Goal: Obtain resource: Obtain resource

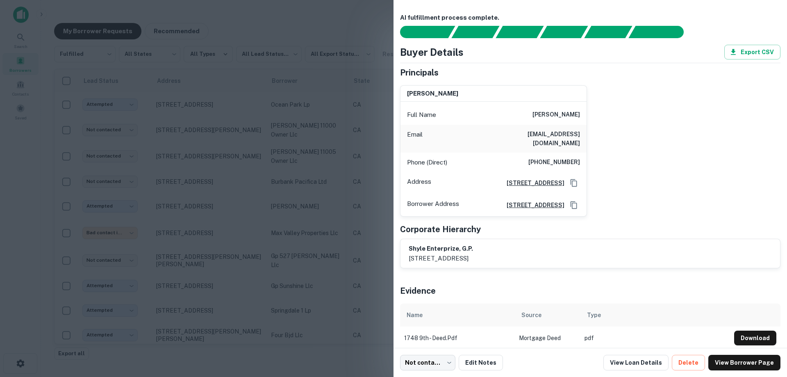
scroll to position [410, 0]
click at [309, 164] on div at bounding box center [393, 188] width 787 height 377
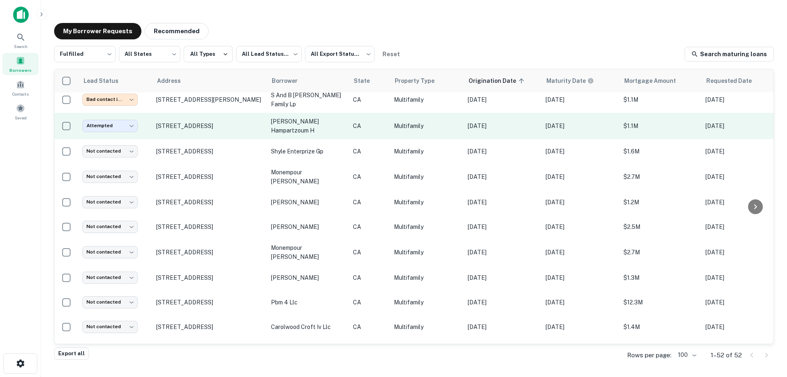
click at [300, 114] on td "nazerian hampartzoum h" at bounding box center [308, 126] width 82 height 26
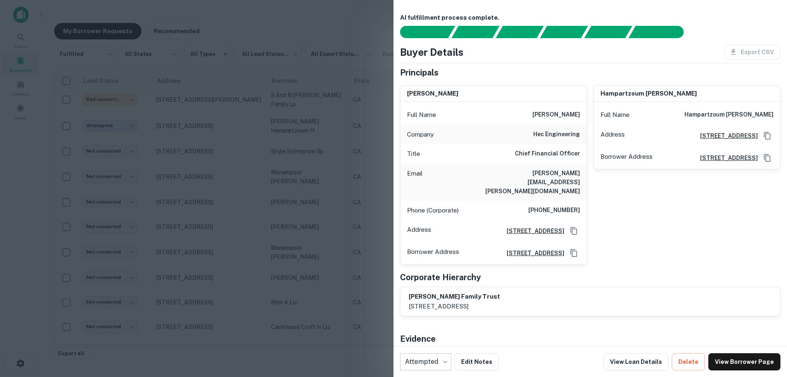
click at [338, 151] on div at bounding box center [393, 188] width 787 height 377
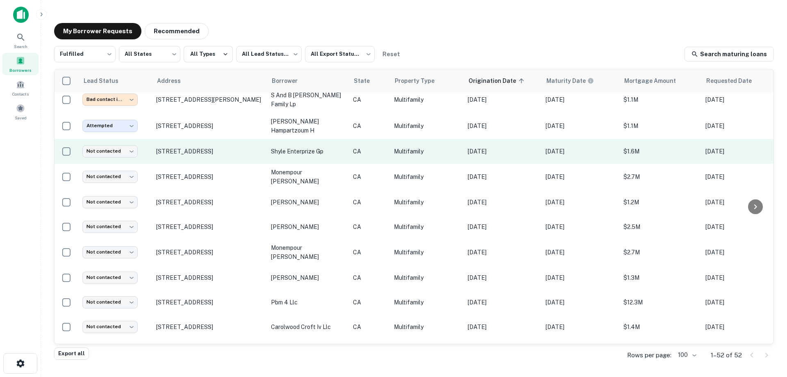
click at [316, 147] on p "shyle enterprize gp" at bounding box center [308, 151] width 74 height 9
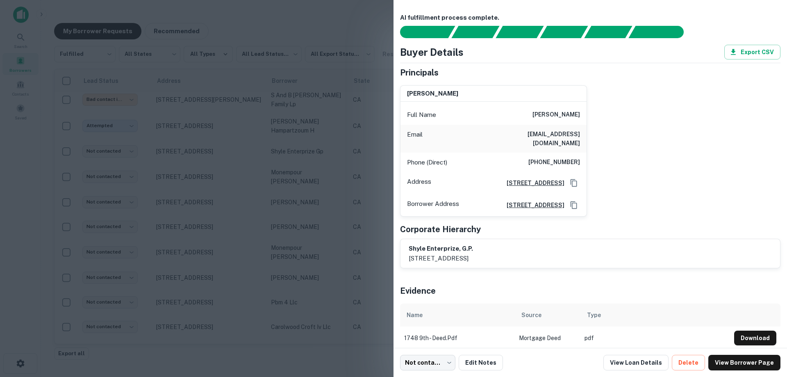
click at [407, 160] on div "Phone (Direct) (310) 428-8238" at bounding box center [494, 163] width 186 height 20
drag, startPoint x: 263, startPoint y: 148, endPoint x: 223, endPoint y: 159, distance: 40.9
click at [263, 148] on div at bounding box center [393, 188] width 787 height 377
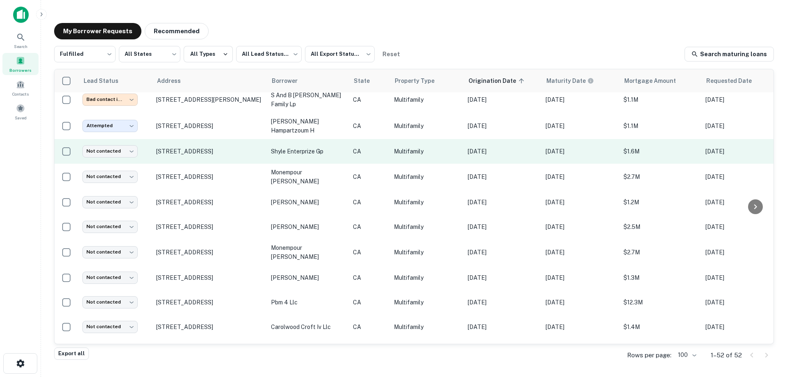
click at [331, 147] on p "shyle enterprize gp" at bounding box center [308, 151] width 74 height 9
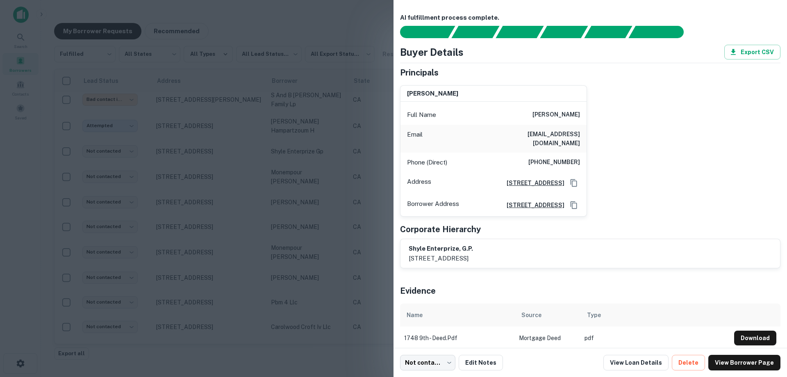
click at [287, 158] on div at bounding box center [393, 188] width 787 height 377
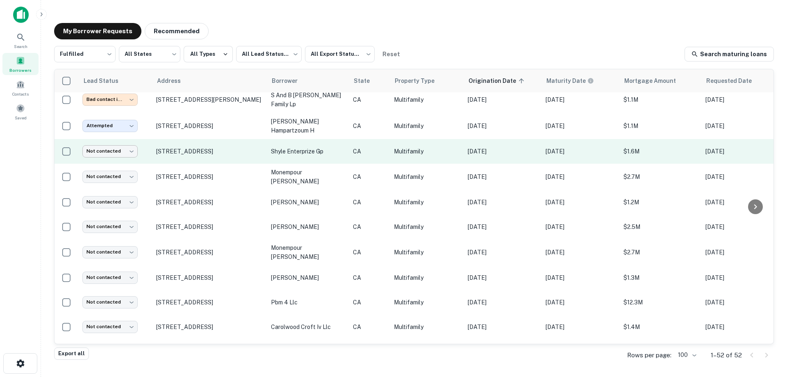
click at [126, 142] on body "Search Borrowers Contacts Saved My Borrower Requests Recommended Fulfilled ****…" at bounding box center [393, 188] width 787 height 377
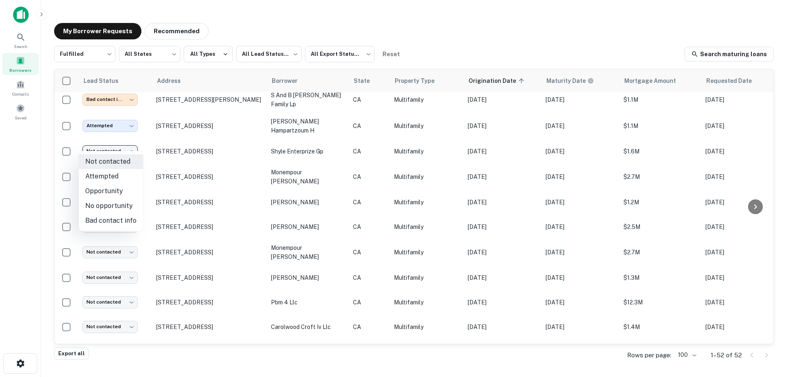
click at [118, 173] on li "Attempted" at bounding box center [111, 176] width 64 height 15
type input "*********"
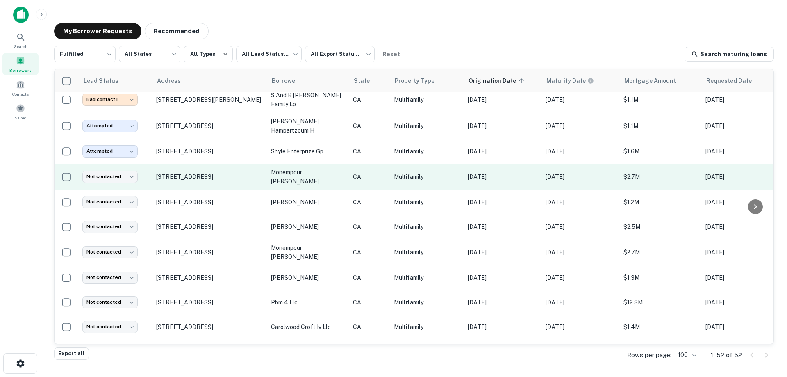
click at [321, 169] on p "monempour [PERSON_NAME]" at bounding box center [308, 177] width 74 height 18
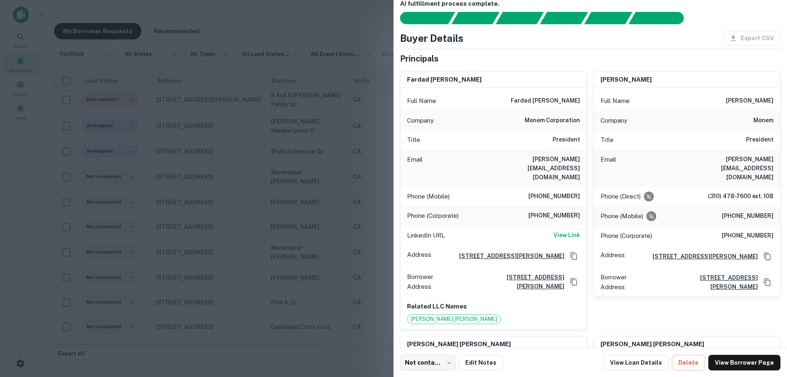
scroll to position [0, 0]
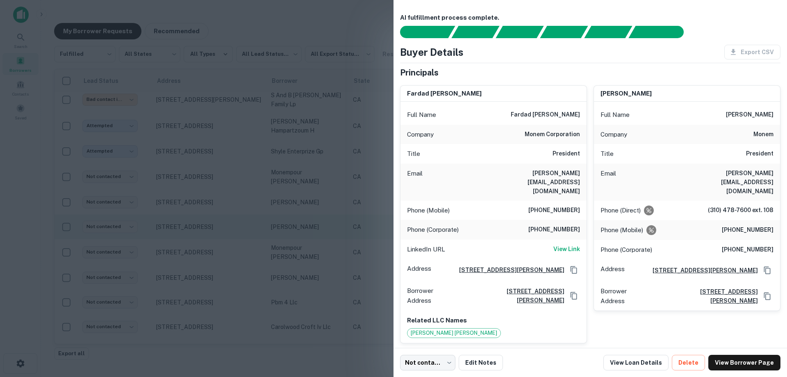
click at [215, 207] on div at bounding box center [393, 188] width 787 height 377
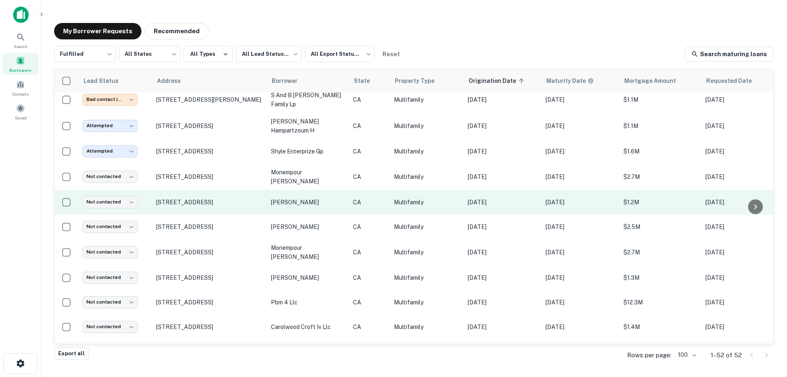
click at [294, 198] on p "saks alexander" at bounding box center [308, 202] width 74 height 9
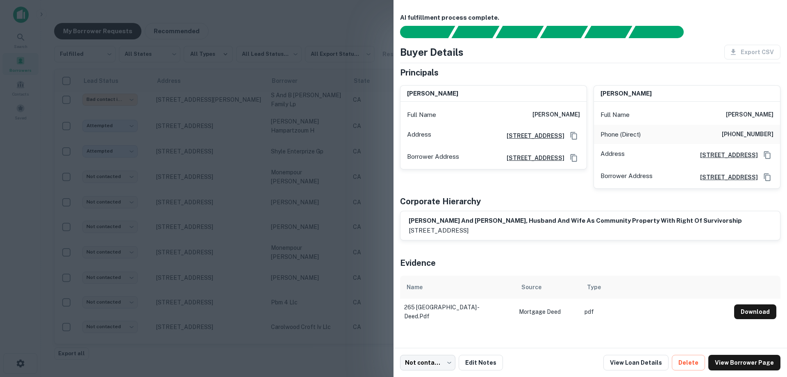
click at [340, 188] on div at bounding box center [393, 188] width 787 height 377
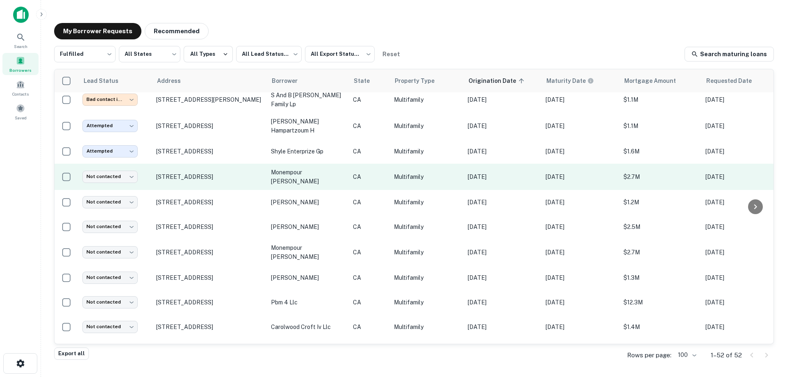
click at [314, 168] on p "monempour [PERSON_NAME]" at bounding box center [308, 177] width 74 height 18
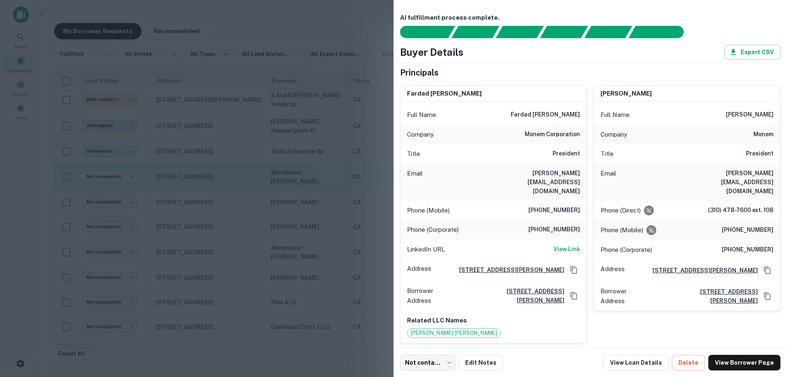
click at [314, 168] on div at bounding box center [393, 188] width 787 height 377
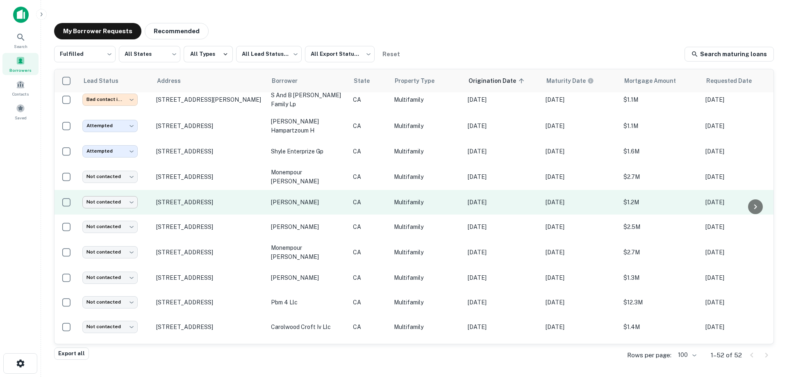
click at [115, 191] on body "Search Borrowers Contacts Saved My Borrower Requests Recommended Fulfilled ****…" at bounding box center [393, 188] width 787 height 377
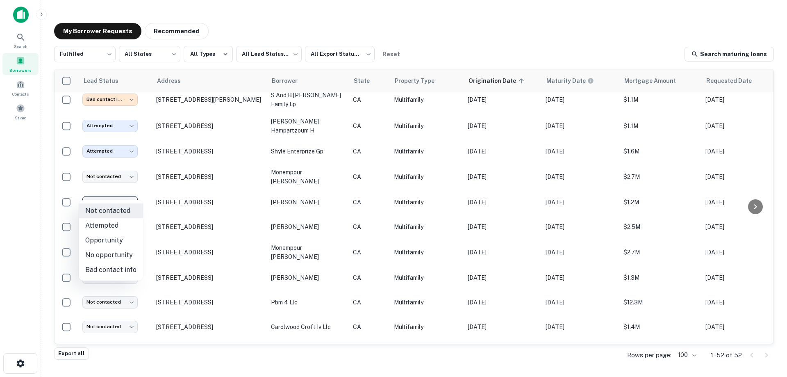
click at [106, 223] on li "Attempted" at bounding box center [111, 225] width 64 height 15
type input "*********"
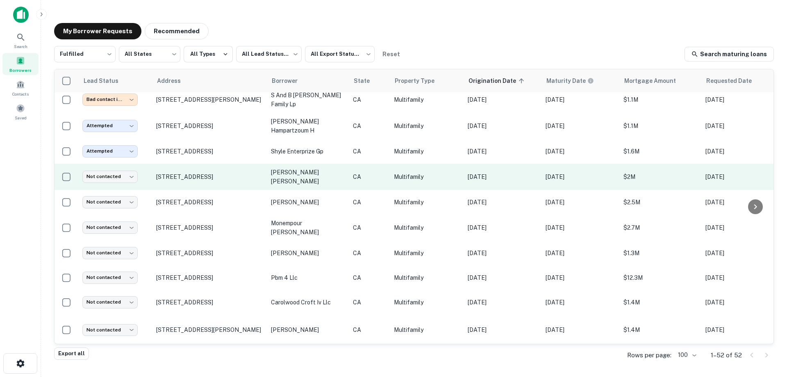
click at [297, 171] on p "[PERSON_NAME] [PERSON_NAME]" at bounding box center [308, 177] width 74 height 18
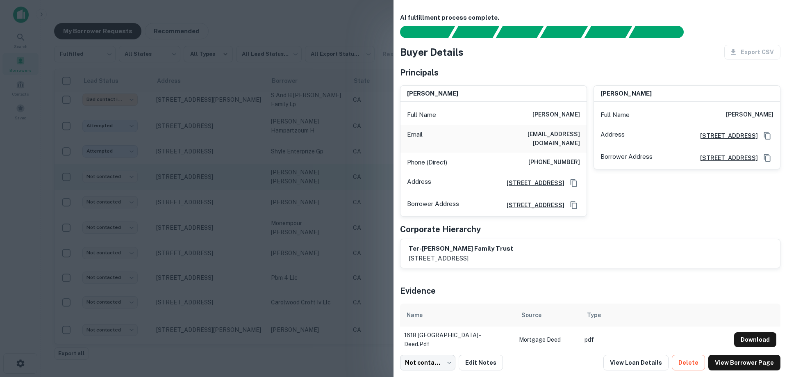
click at [297, 171] on div at bounding box center [393, 188] width 787 height 377
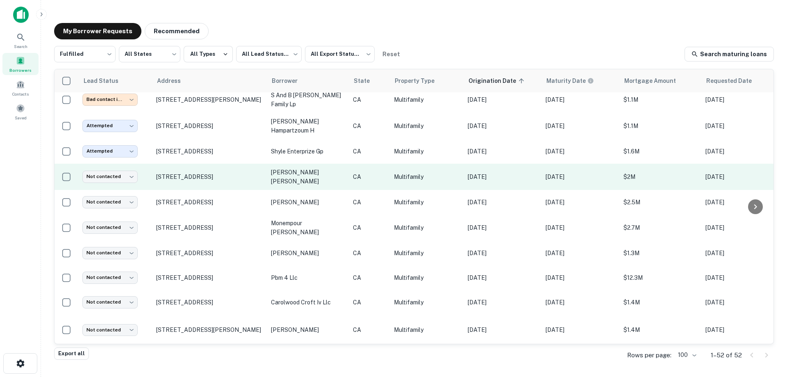
click at [304, 168] on p "[PERSON_NAME] [PERSON_NAME]" at bounding box center [308, 177] width 74 height 18
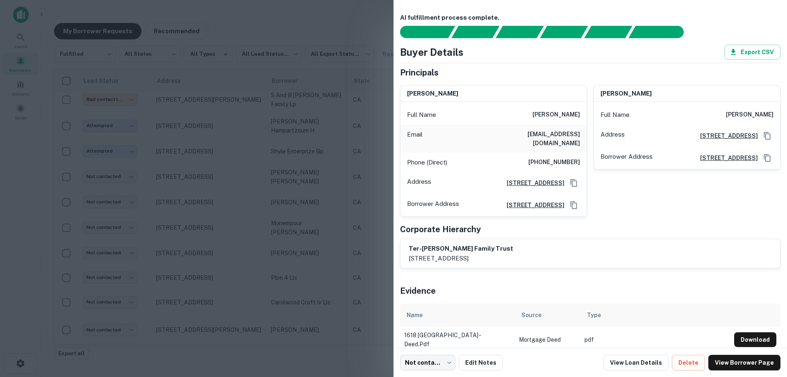
click at [372, 180] on div at bounding box center [393, 188] width 787 height 377
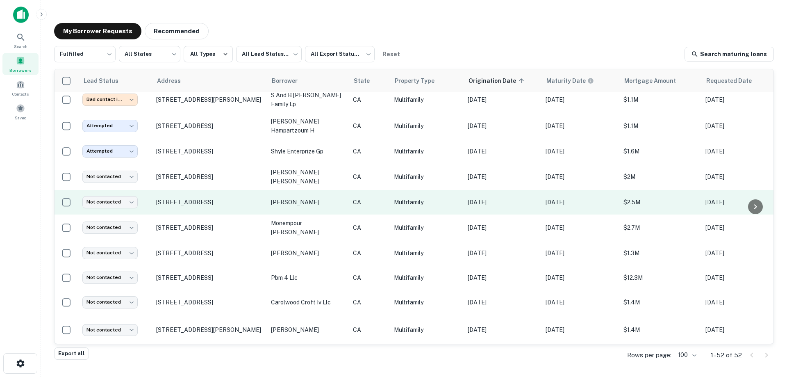
click at [303, 198] on p "[PERSON_NAME]" at bounding box center [308, 202] width 74 height 9
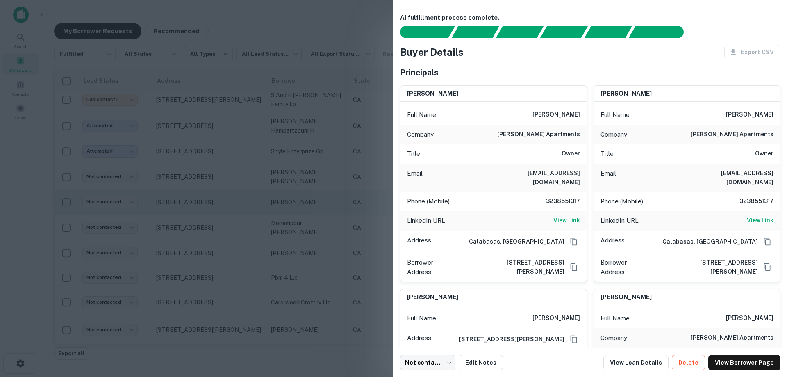
drag, startPoint x: 356, startPoint y: 204, endPoint x: 280, endPoint y: 188, distance: 77.6
click at [356, 205] on div at bounding box center [393, 188] width 787 height 377
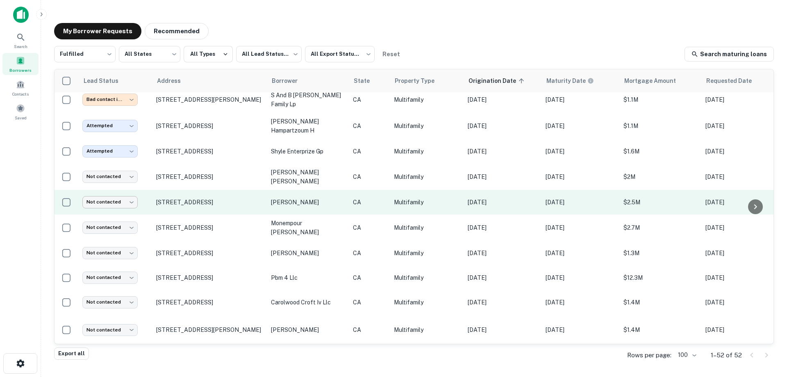
click at [102, 198] on body "Search Borrowers Contacts Saved My Borrower Requests Recommended Fulfilled ****…" at bounding box center [393, 188] width 787 height 377
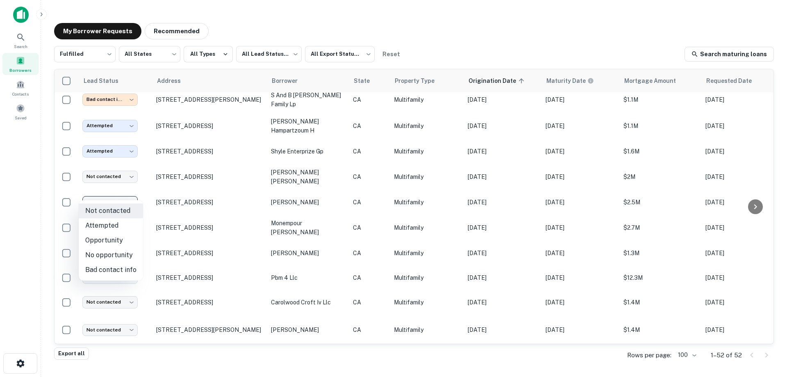
click at [114, 220] on li "Attempted" at bounding box center [111, 225] width 64 height 15
type input "*********"
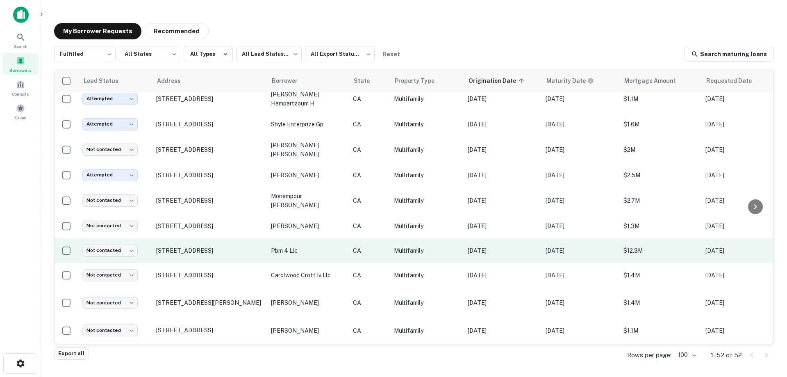
scroll to position [451, 0]
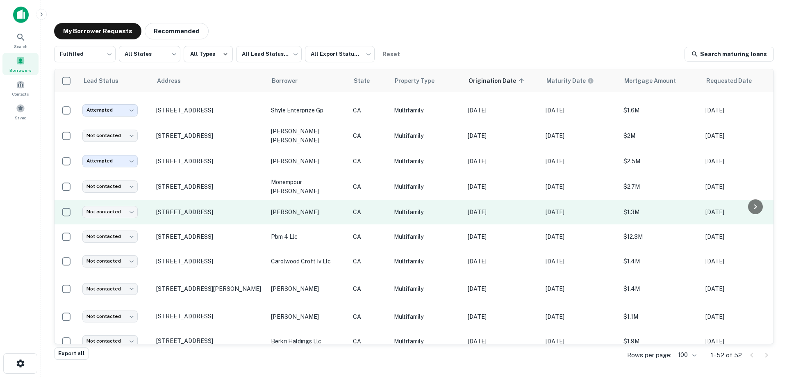
click at [300, 207] on p "[PERSON_NAME]" at bounding box center [308, 211] width 74 height 9
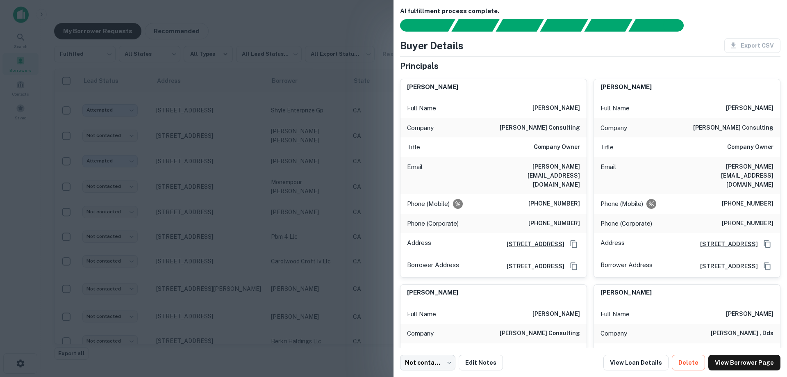
scroll to position [0, 0]
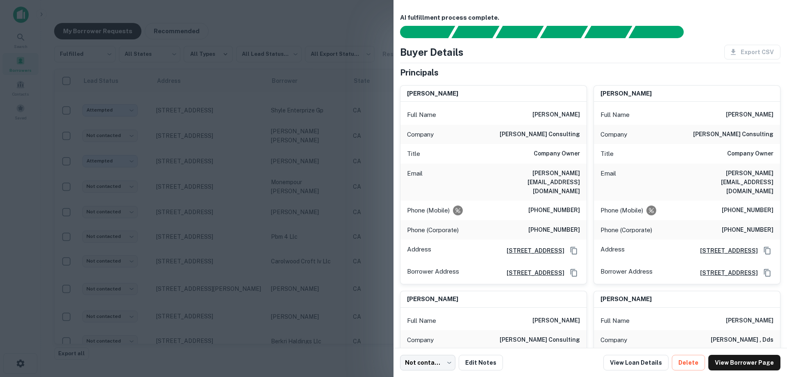
click at [359, 167] on div at bounding box center [393, 188] width 787 height 377
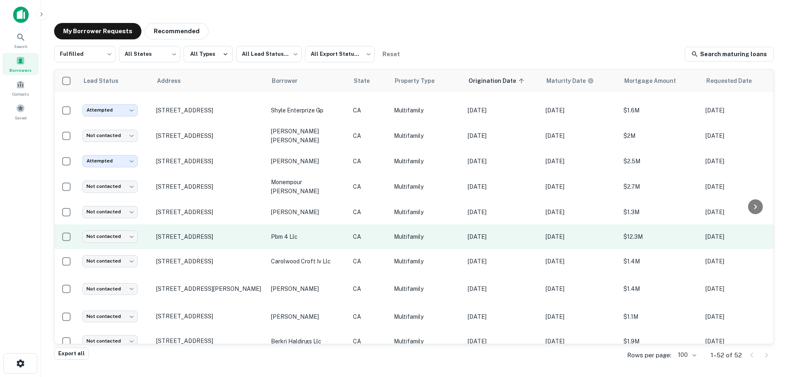
click at [303, 232] on p "pbm 4 llc" at bounding box center [308, 236] width 74 height 9
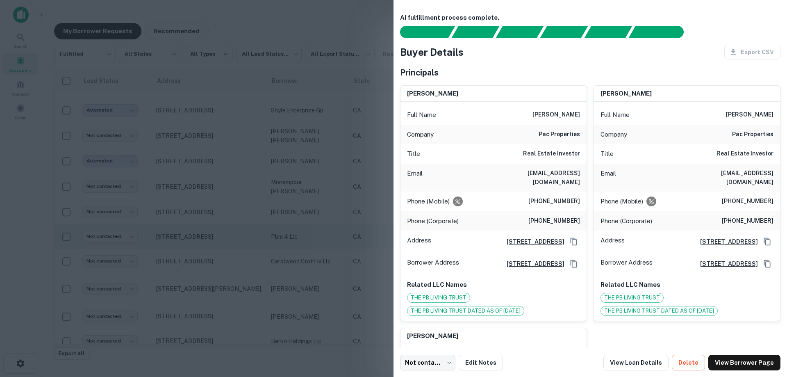
click at [303, 223] on div at bounding box center [393, 188] width 787 height 377
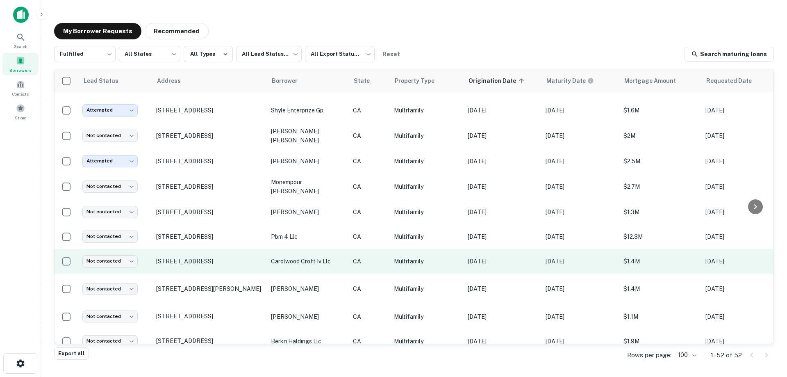
click at [304, 257] on p "carolwood croft iv llc" at bounding box center [308, 261] width 74 height 9
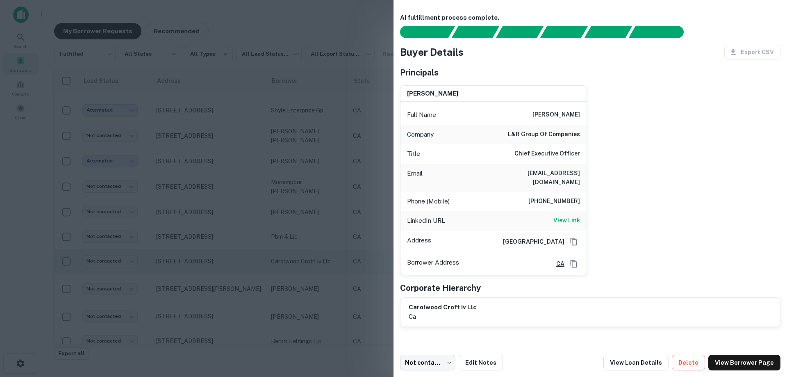
click at [359, 252] on div at bounding box center [393, 188] width 787 height 377
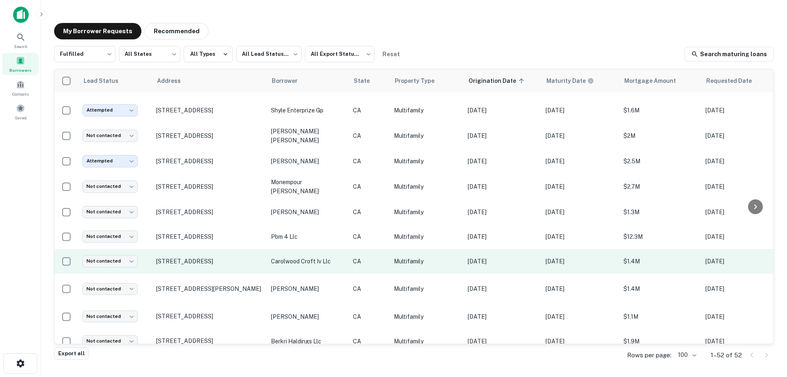
scroll to position [492, 0]
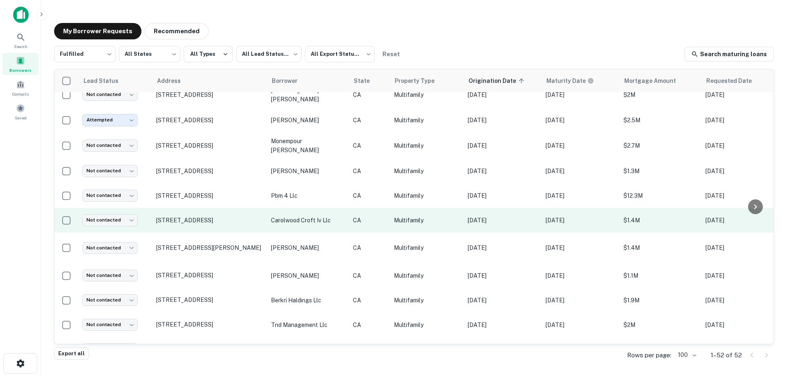
click at [318, 216] on p "carolwood croft iv llc" at bounding box center [308, 220] width 74 height 9
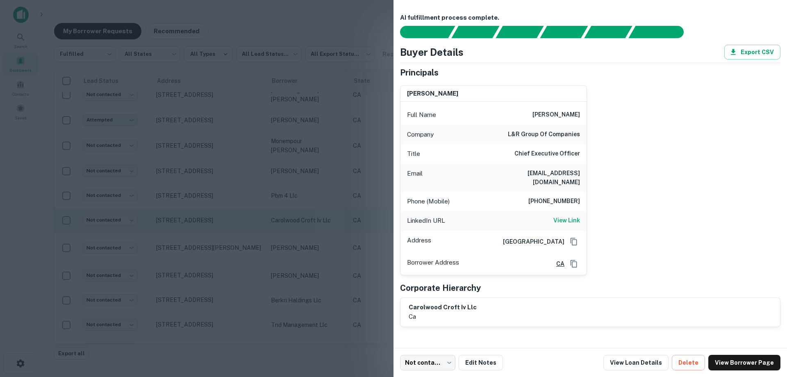
click at [318, 210] on div at bounding box center [393, 188] width 787 height 377
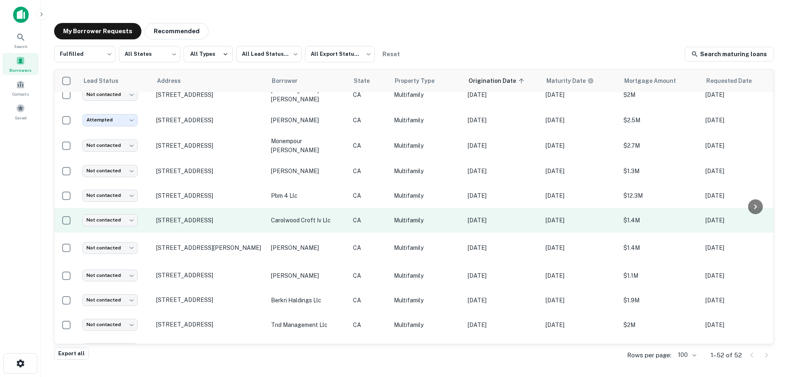
click at [312, 216] on p "carolwood croft iv llc" at bounding box center [308, 220] width 74 height 9
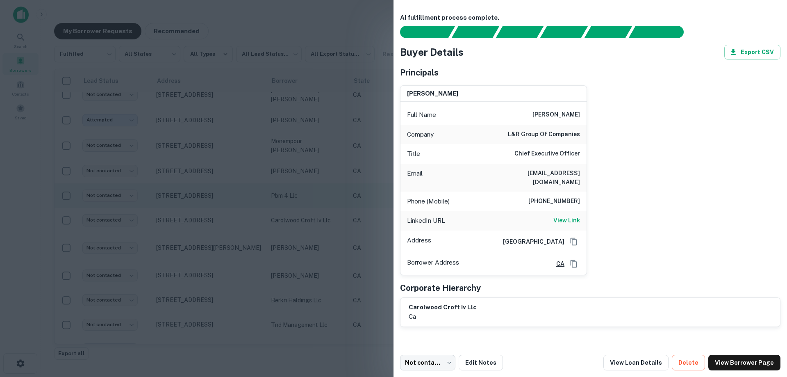
click at [340, 195] on div at bounding box center [393, 188] width 787 height 377
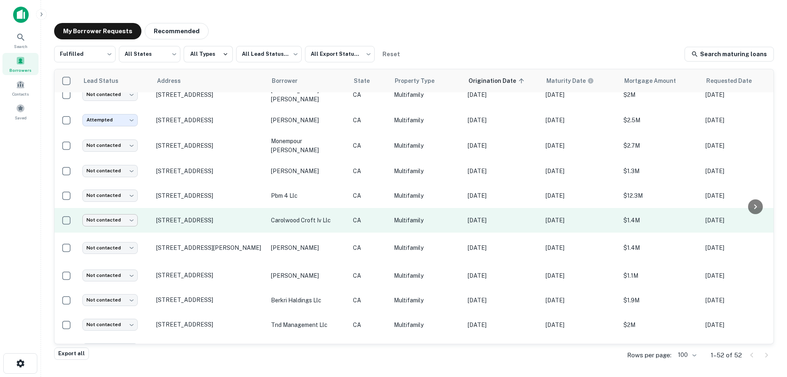
click at [127, 214] on body "Search Borrowers Contacts Saved My Borrower Requests Recommended Fulfilled ****…" at bounding box center [393, 188] width 787 height 377
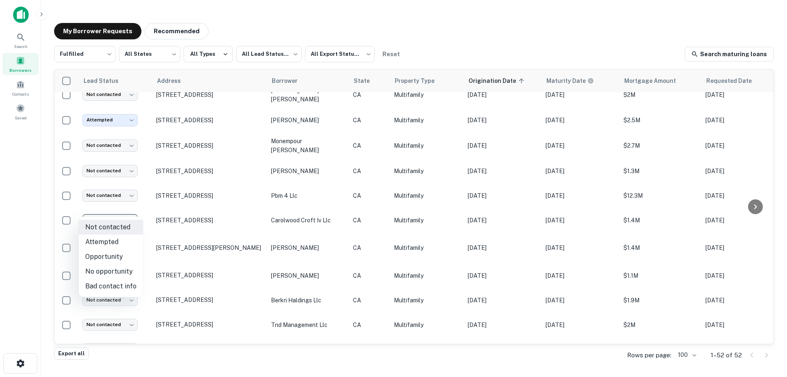
click at [116, 281] on li "Bad contact info" at bounding box center [111, 286] width 64 height 15
type input "**********"
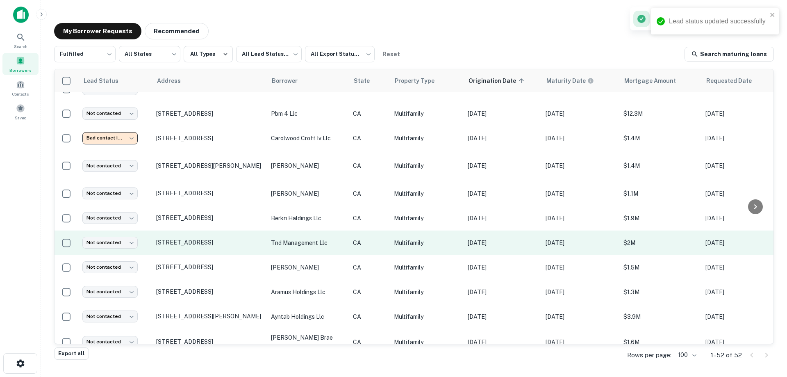
scroll to position [533, 0]
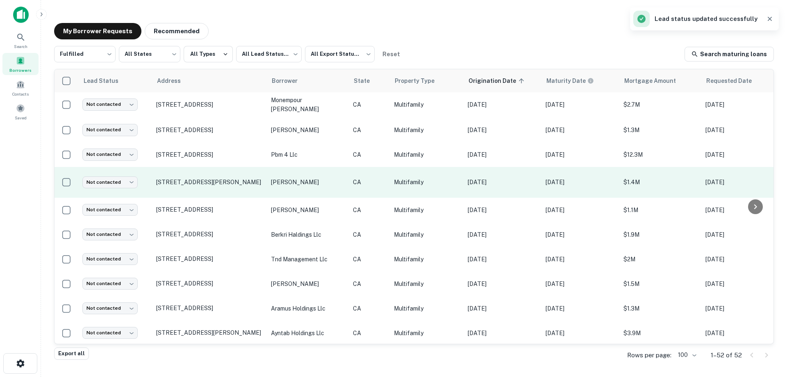
click at [291, 205] on p "[PERSON_NAME]" at bounding box center [308, 209] width 74 height 9
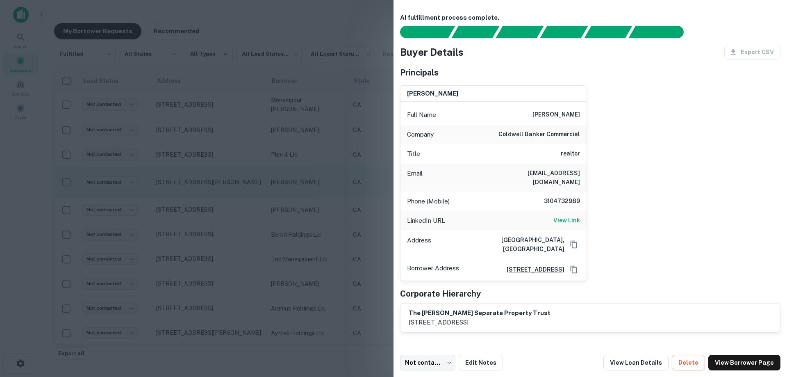
click at [291, 196] on div at bounding box center [393, 188] width 787 height 377
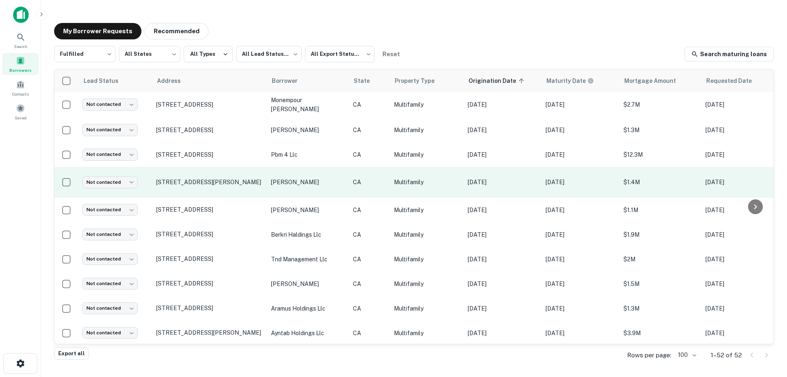
scroll to position [492, 0]
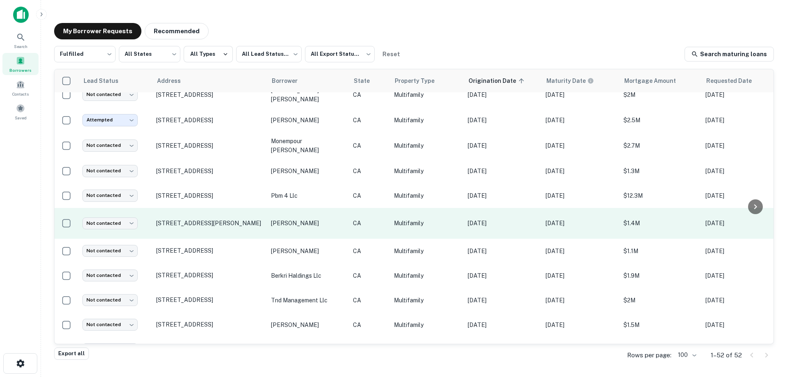
click at [308, 219] on p "[PERSON_NAME]" at bounding box center [308, 223] width 74 height 9
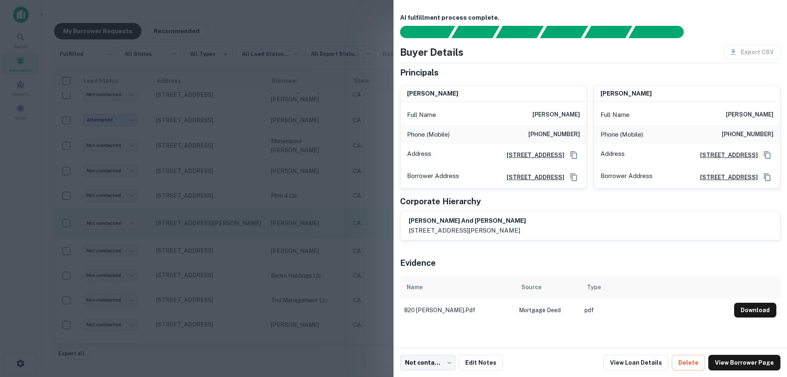
click at [308, 213] on div at bounding box center [393, 188] width 787 height 377
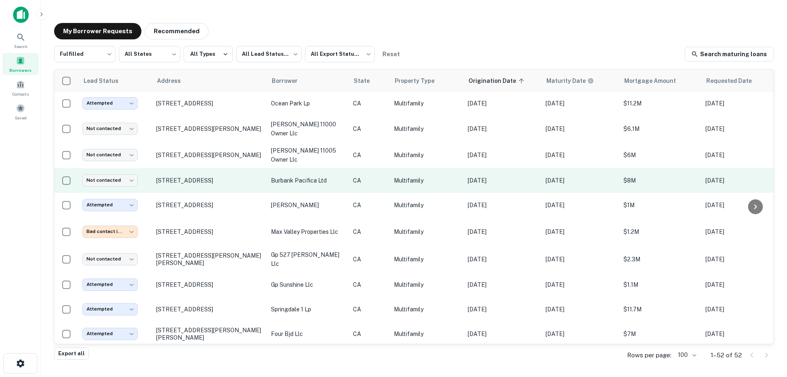
scroll to position [0, 0]
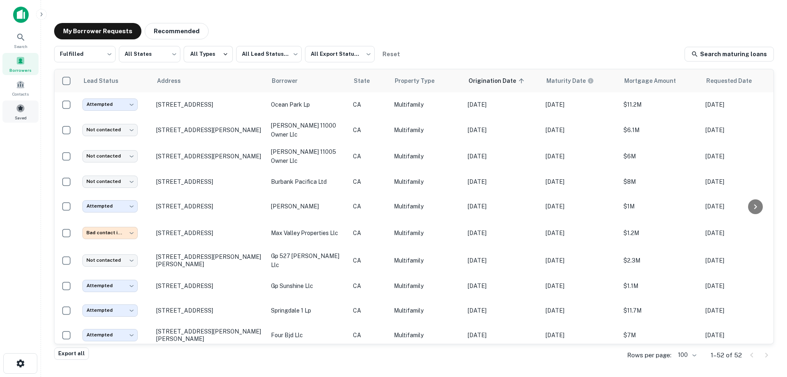
click at [22, 111] on span at bounding box center [20, 108] width 9 height 9
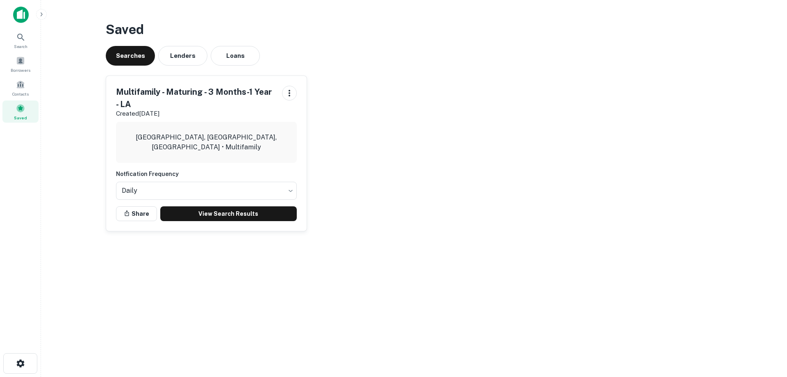
click at [235, 223] on div "Multifamily - Maturing - 3 Months-1 Year - LA Created Sep 19th, 2025 Los Angele…" at bounding box center [206, 153] width 200 height 155
click at [235, 216] on link "View Search Results" at bounding box center [228, 213] width 137 height 15
click at [25, 66] on div "Borrowers" at bounding box center [20, 64] width 36 height 22
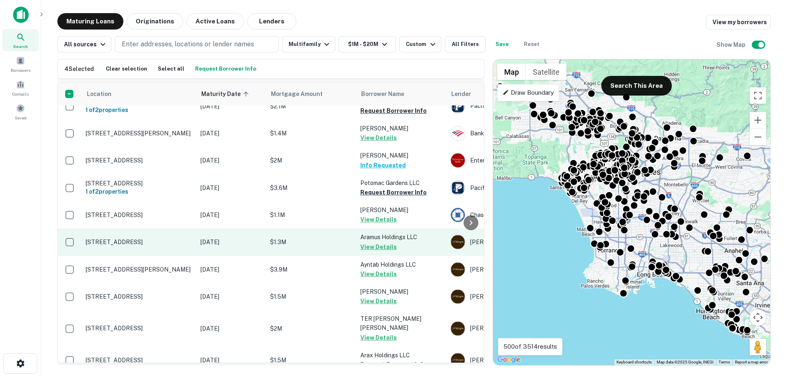
scroll to position [1131, 0]
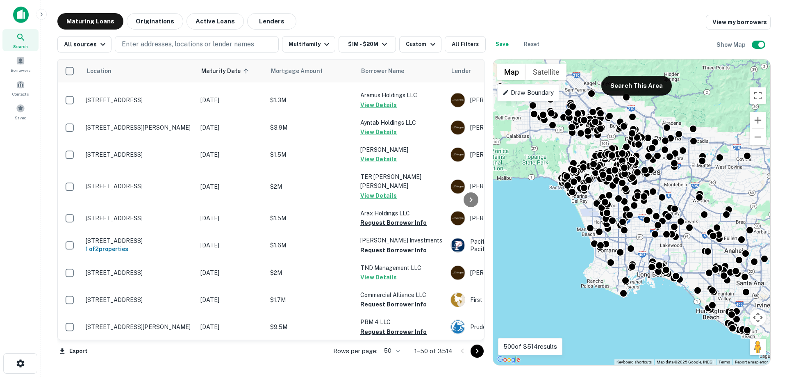
click at [387, 350] on body "Search Borrowers Contacts Saved Maturing Loans Originations Active Loans Lender…" at bounding box center [393, 188] width 787 height 377
click at [396, 360] on li "100" at bounding box center [393, 359] width 24 height 15
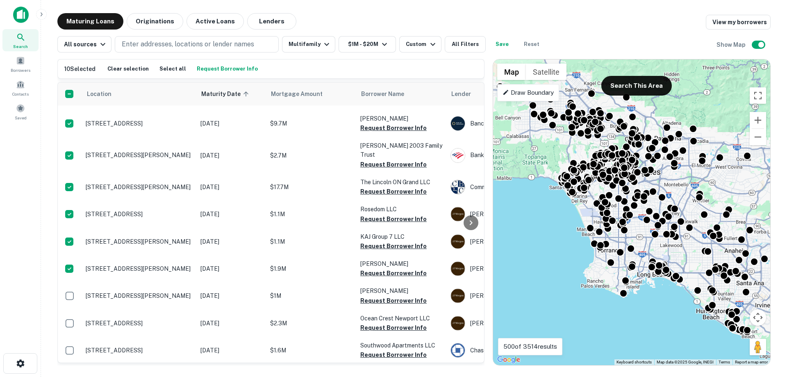
scroll to position [2197, 0]
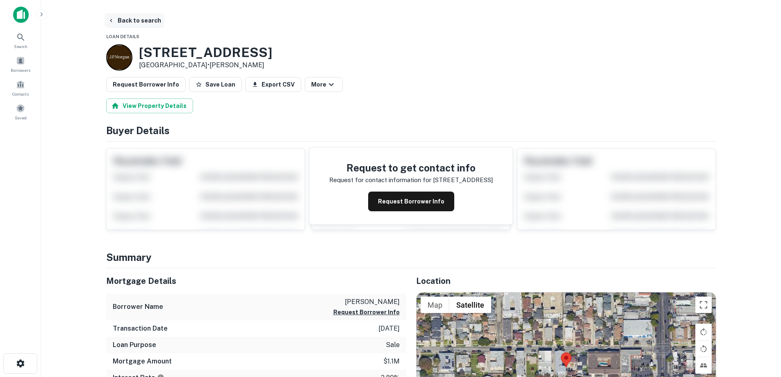
click at [120, 19] on button "Back to search" at bounding box center [135, 20] width 60 height 15
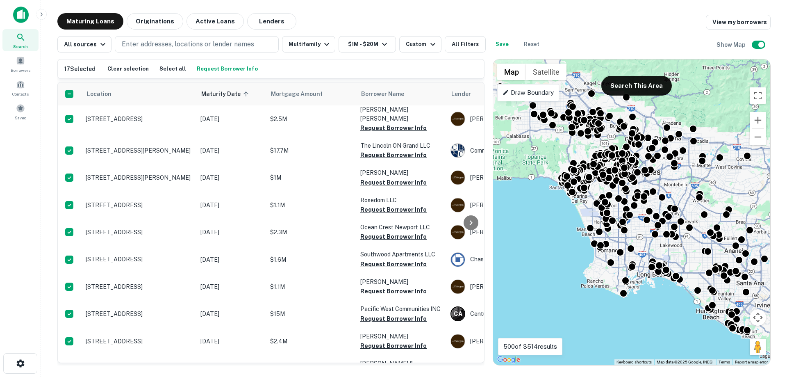
scroll to position [2455, 0]
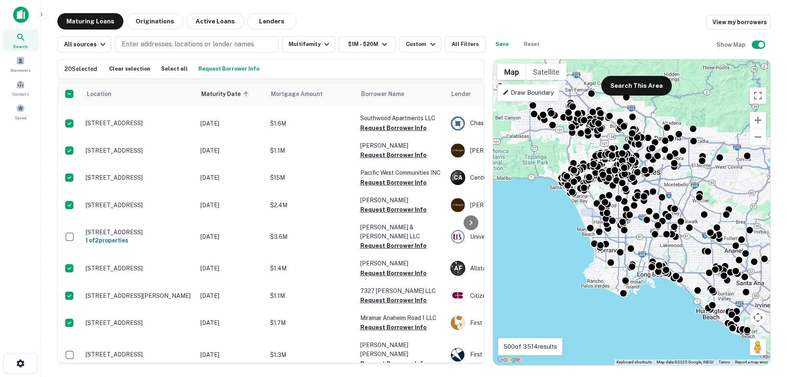
click at [218, 72] on button "Request Borrower Info" at bounding box center [228, 69] width 65 height 12
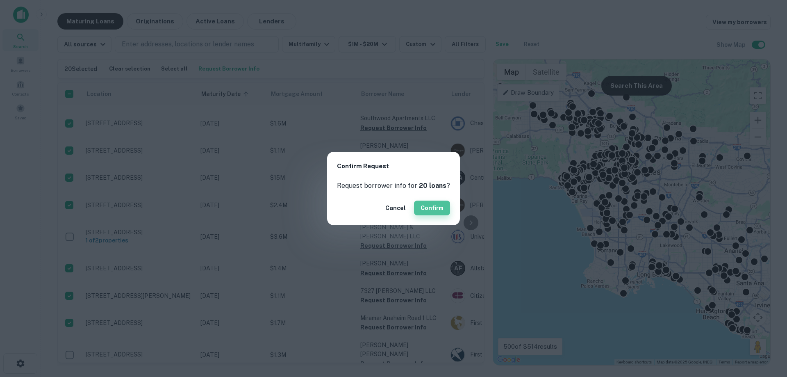
click at [432, 209] on button "Confirm" at bounding box center [432, 207] width 36 height 15
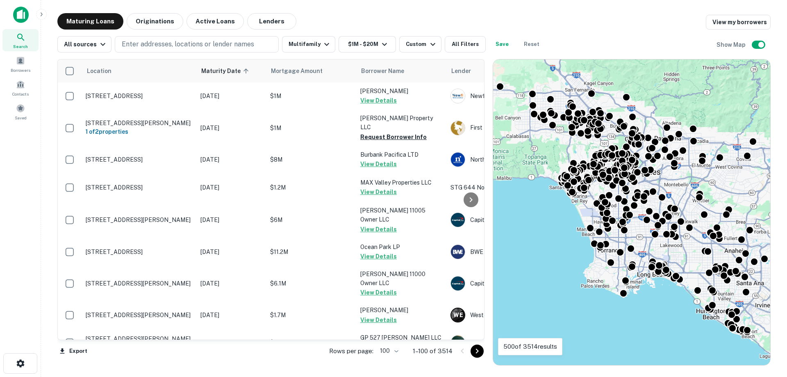
scroll to position [1881, 0]
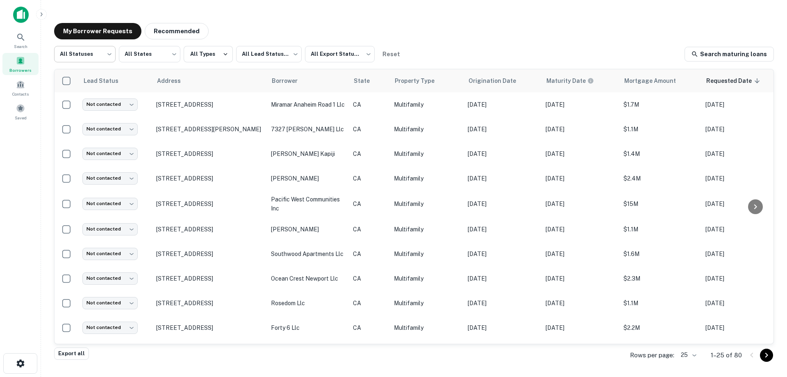
click at [93, 63] on body "Search Borrowers Contacts Saved My Borrower Requests Recommended All Statuses *…" at bounding box center [393, 188] width 787 height 377
click at [91, 101] on li "Fulfilled" at bounding box center [84, 105] width 61 height 15
type input "*********"
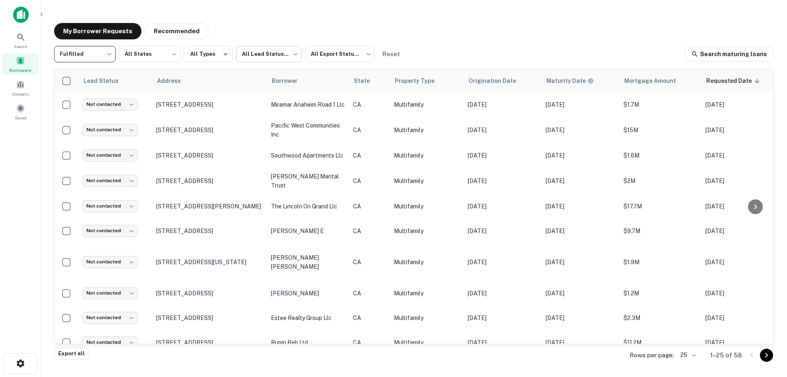
click at [255, 59] on body "Search Borrowers Contacts Saved My Borrower Requests Recommended Fulfilled ****…" at bounding box center [393, 188] width 787 height 377
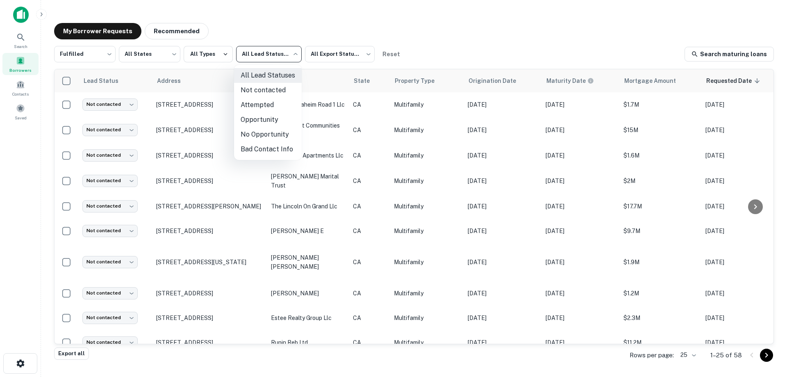
click at [260, 86] on li "Not contacted" at bounding box center [268, 90] width 68 height 15
type input "****"
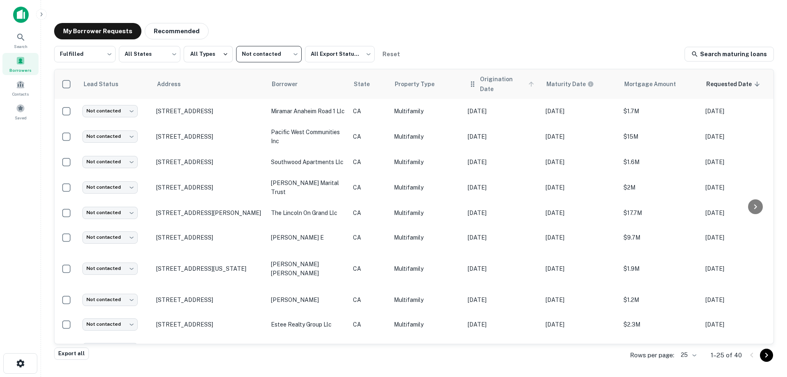
click at [508, 80] on span "Origination Date" at bounding box center [508, 84] width 57 height 20
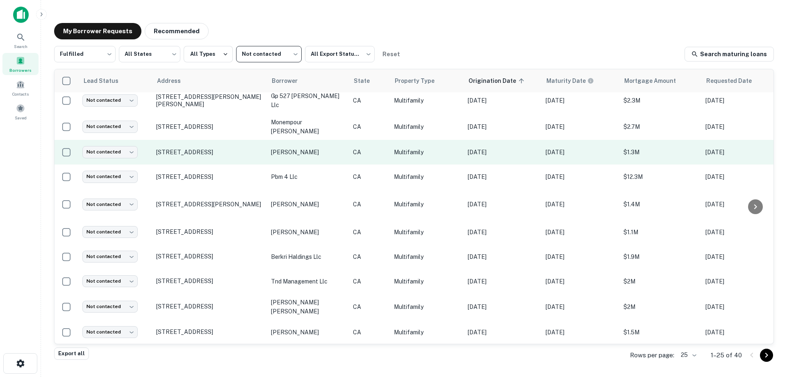
scroll to position [123, 0]
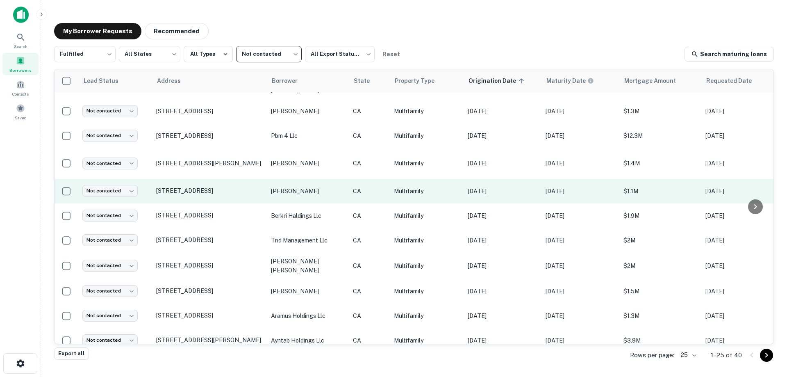
click at [309, 188] on p "[PERSON_NAME]" at bounding box center [308, 191] width 74 height 9
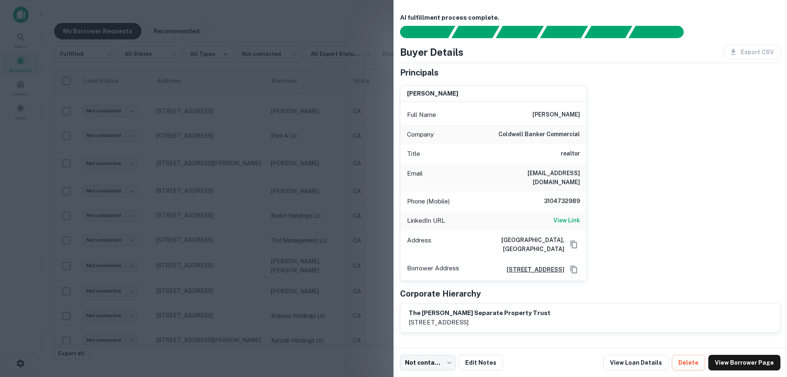
click at [310, 188] on div at bounding box center [393, 188] width 787 height 377
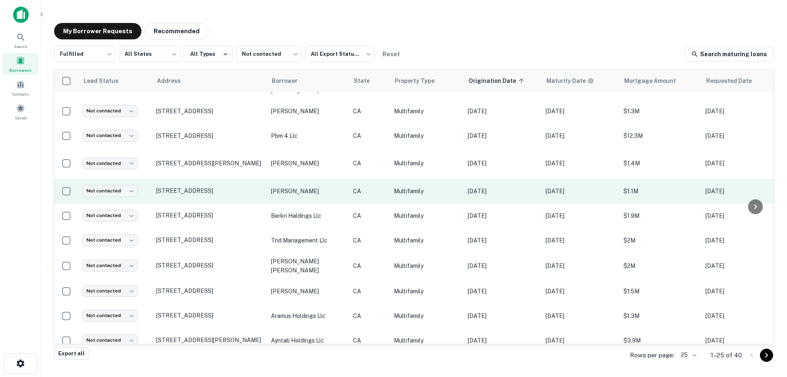
click at [303, 187] on p "[PERSON_NAME]" at bounding box center [308, 191] width 74 height 9
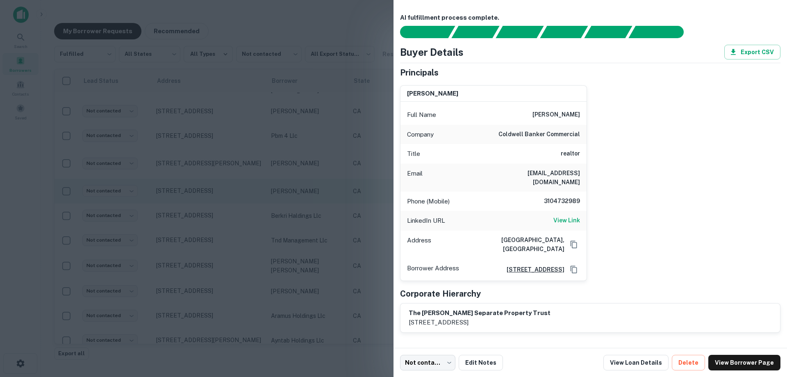
click at [303, 187] on div at bounding box center [393, 188] width 787 height 377
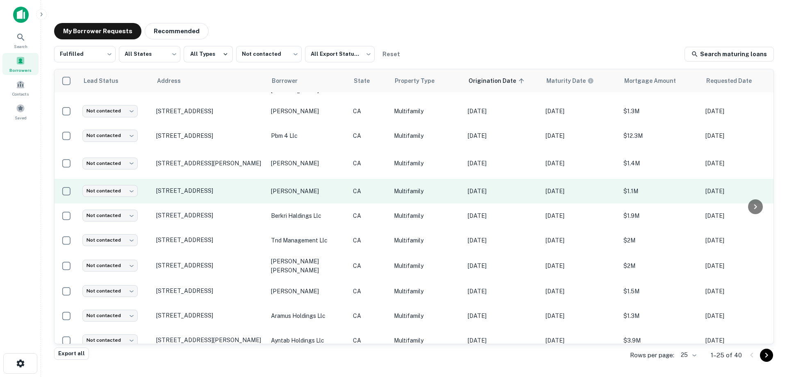
click at [304, 187] on p "[PERSON_NAME]" at bounding box center [308, 191] width 74 height 9
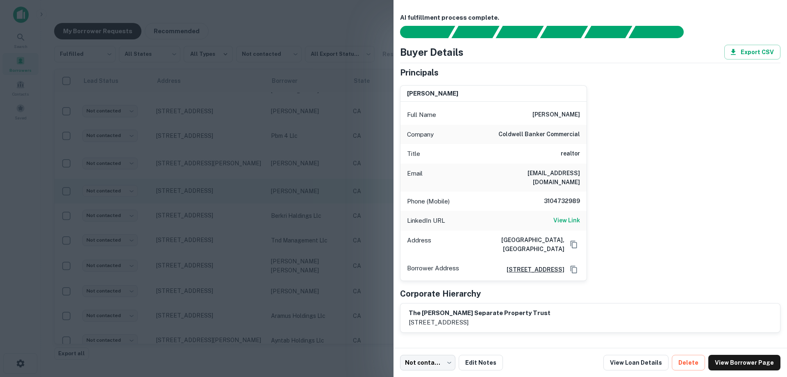
click at [304, 185] on div at bounding box center [393, 188] width 787 height 377
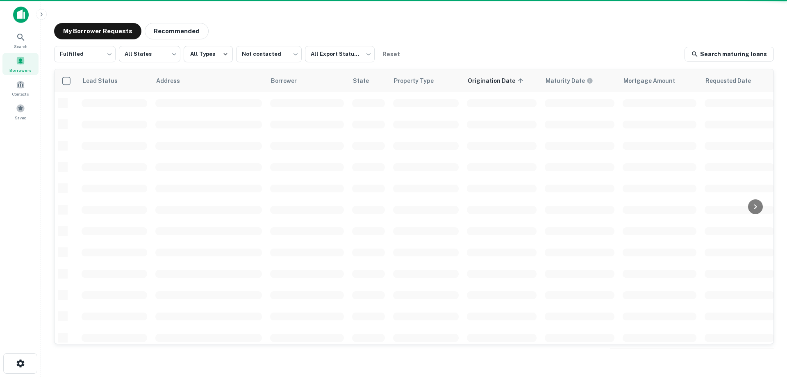
scroll to position [123, 0]
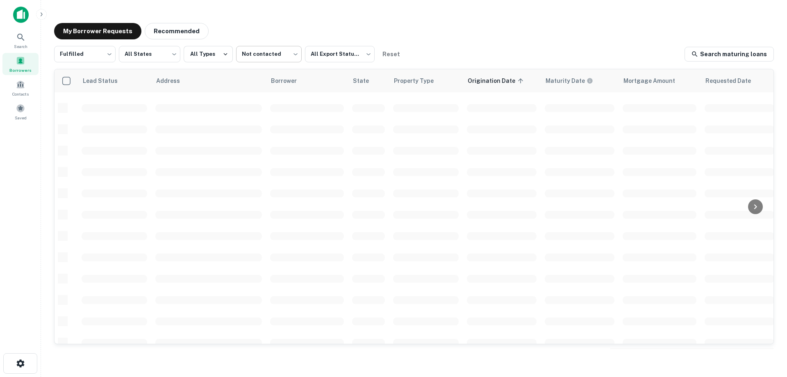
click at [276, 54] on body "Search Borrowers Contacts Saved My Borrower Requests Recommended Fulfilled ****…" at bounding box center [393, 188] width 787 height 377
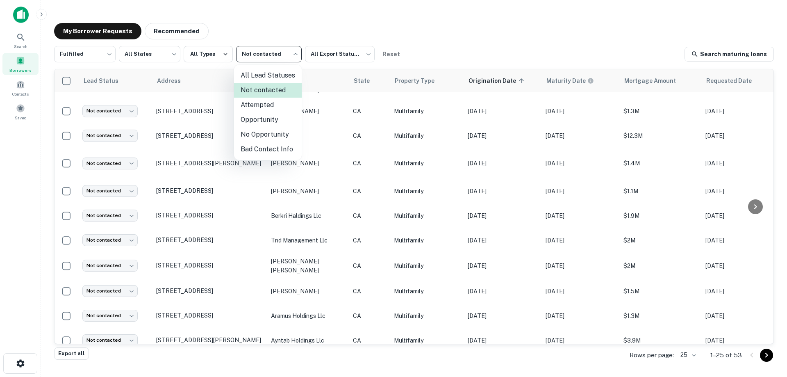
click at [277, 34] on div at bounding box center [393, 188] width 787 height 377
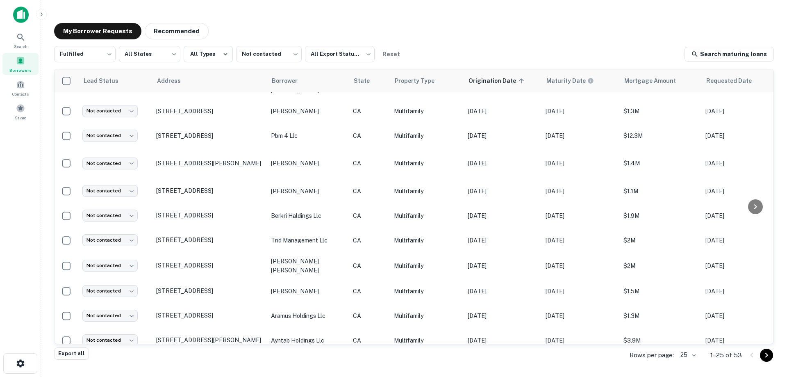
click at [483, 41] on div "My Borrower Requests Recommended Fulfilled ********* ​ All States *** ​ All Typ…" at bounding box center [414, 185] width 733 height 339
click at [401, 20] on div "My Borrower Requests Recommended Fulfilled ********* ​ All States *** ​ All Typ…" at bounding box center [414, 185] width 733 height 339
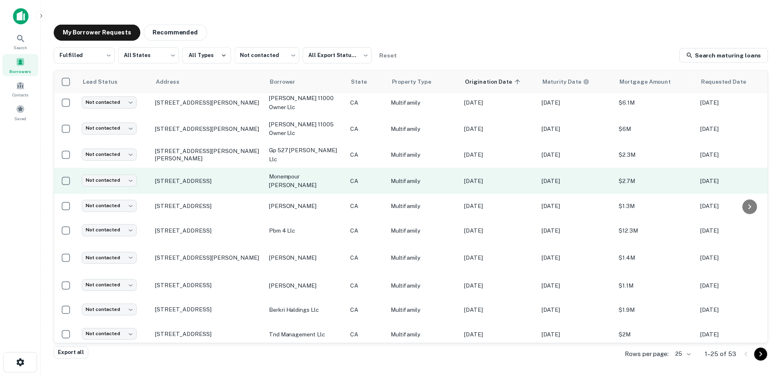
scroll to position [41, 0]
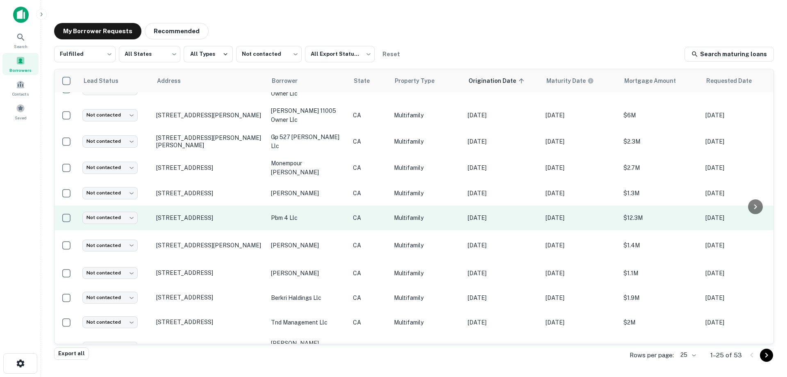
click at [296, 217] on p "pbm 4 llc" at bounding box center [308, 217] width 74 height 9
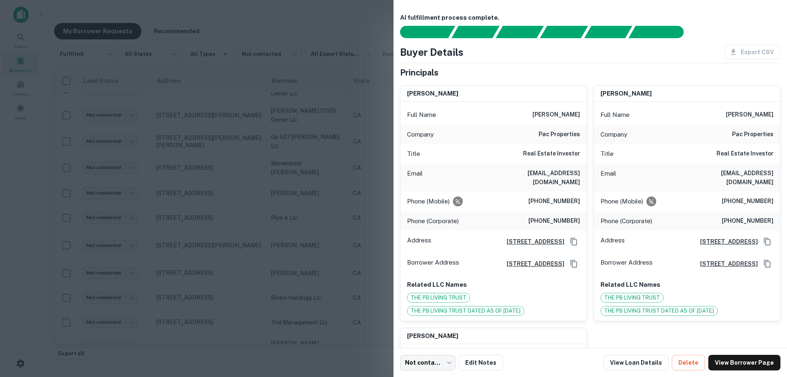
click at [349, 203] on div at bounding box center [393, 188] width 787 height 377
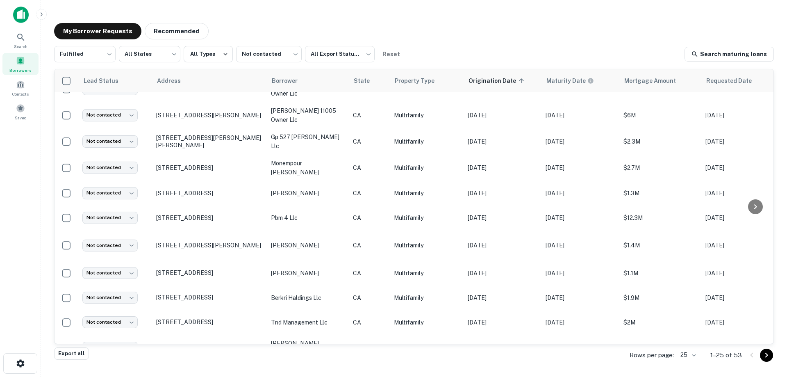
click at [18, 12] on img at bounding box center [21, 15] width 16 height 16
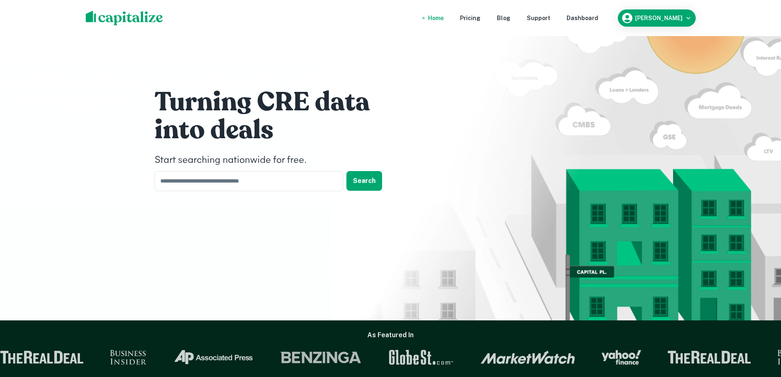
click at [254, 251] on div "Turning CRE data into deals Start searching nationwide for free. ​ Search" at bounding box center [391, 141] width 492 height 282
click at [539, 120] on div "Turning CRE data into deals Start searching nationwide for free. ​ Search" at bounding box center [391, 141] width 492 height 282
click at [147, 276] on div "Turning CRE data into deals Start searching nationwide for free. ​ Search" at bounding box center [391, 141] width 492 height 282
